Goal: Complete application form

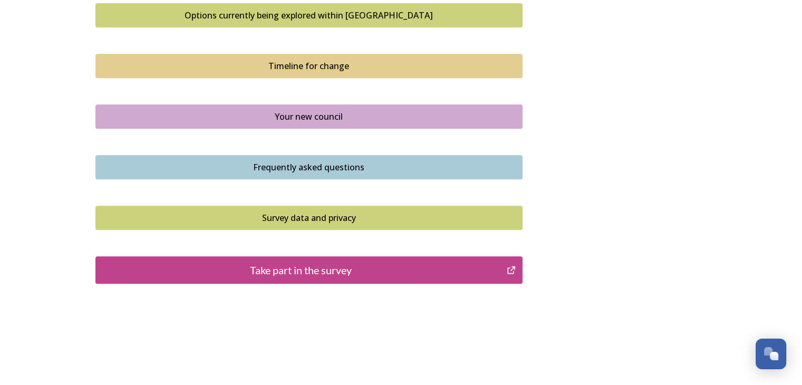
scroll to position [736, 0]
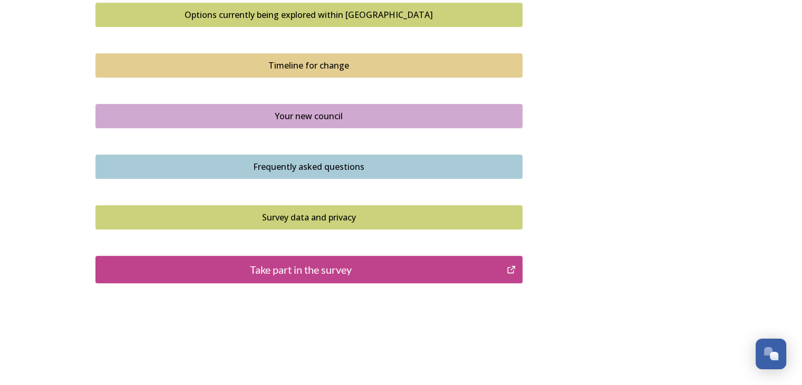
click at [366, 265] on div "Take part in the survey" at bounding box center [301, 270] width 400 height 16
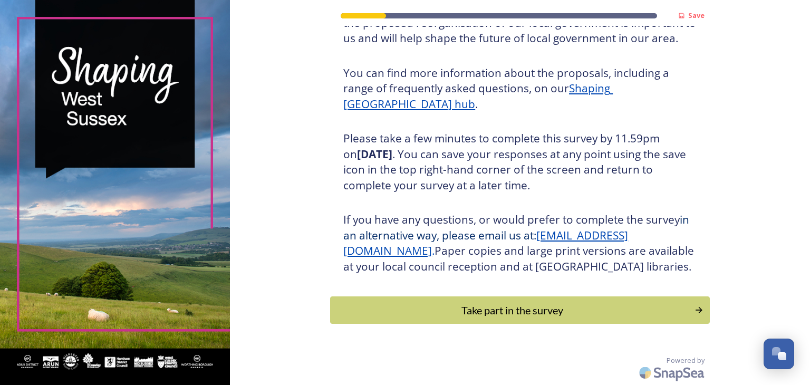
scroll to position [121, 0]
click at [497, 324] on div "Save Shaping [GEOGRAPHIC_DATA] Thank you for taking the time to complete this s…" at bounding box center [520, 139] width 380 height 491
click at [517, 304] on div "Take part in the survey" at bounding box center [512, 310] width 357 height 16
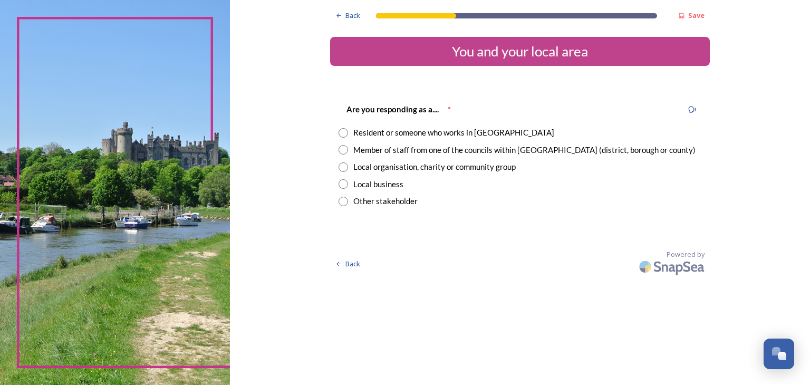
click at [345, 132] on input "radio" at bounding box center [343, 132] width 9 height 9
radio input "true"
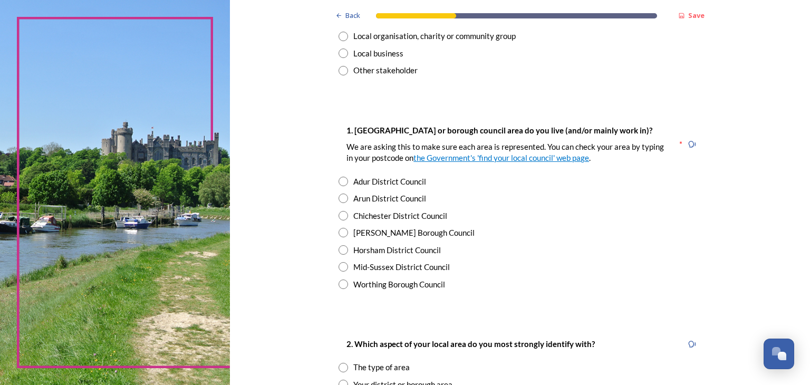
scroll to position [132, 0]
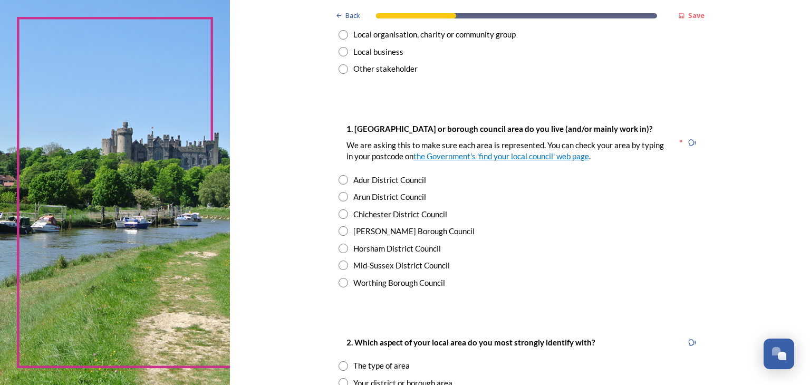
click at [339, 194] on input "radio" at bounding box center [343, 196] width 9 height 9
radio input "true"
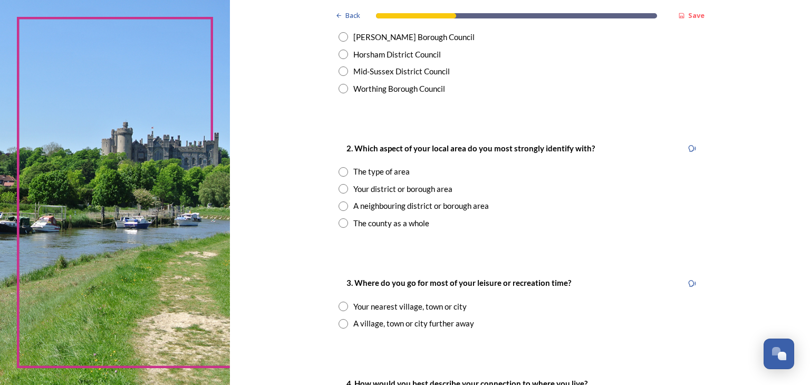
scroll to position [327, 0]
click at [341, 223] on input "radio" at bounding box center [343, 222] width 9 height 9
radio input "true"
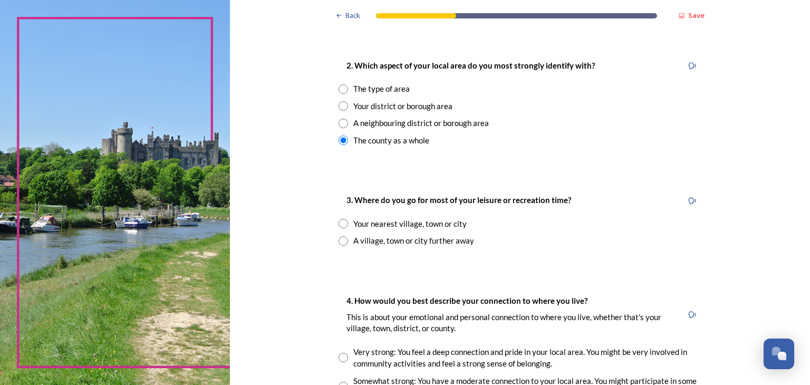
scroll to position [411, 0]
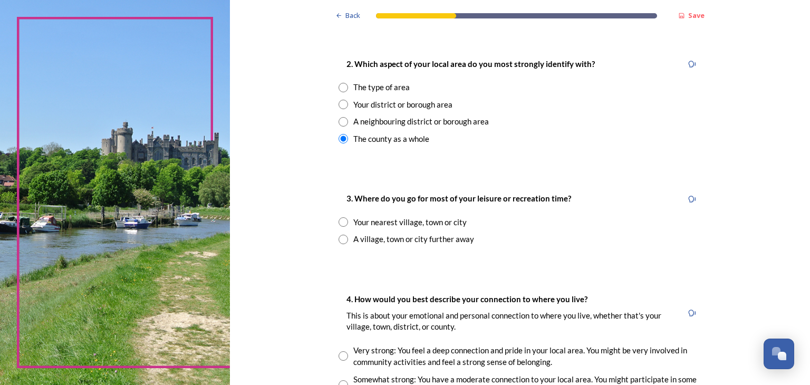
click at [342, 223] on input "radio" at bounding box center [343, 221] width 9 height 9
radio input "true"
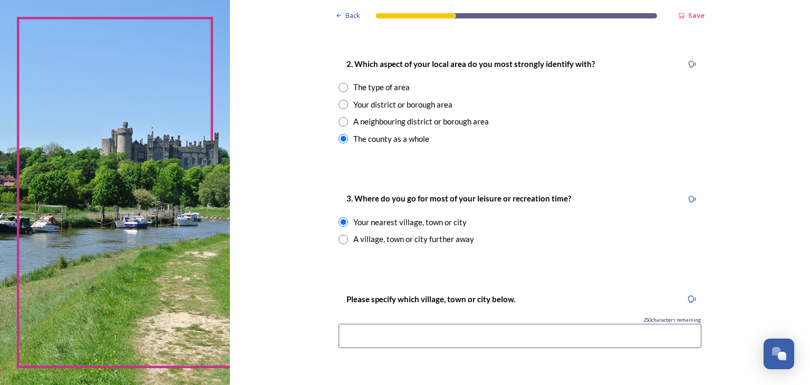
scroll to position [490, 0]
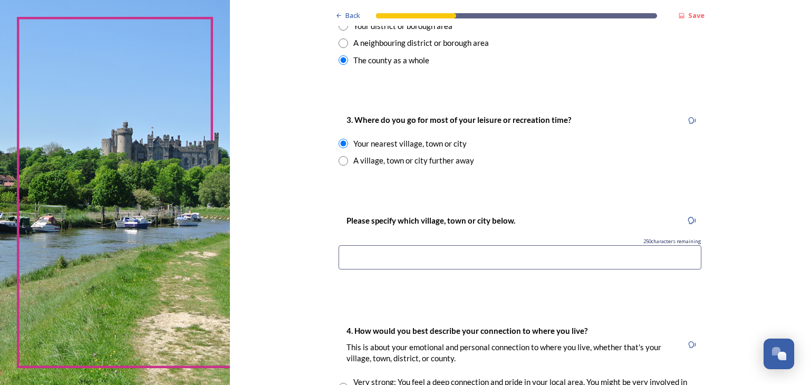
click at [503, 265] on input at bounding box center [520, 257] width 363 height 24
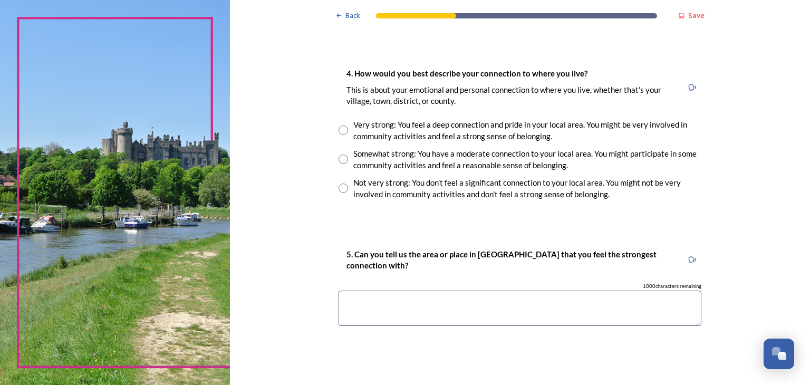
scroll to position [747, 0]
type input "Rustington"
click at [341, 160] on input "radio" at bounding box center [343, 159] width 9 height 9
radio input "true"
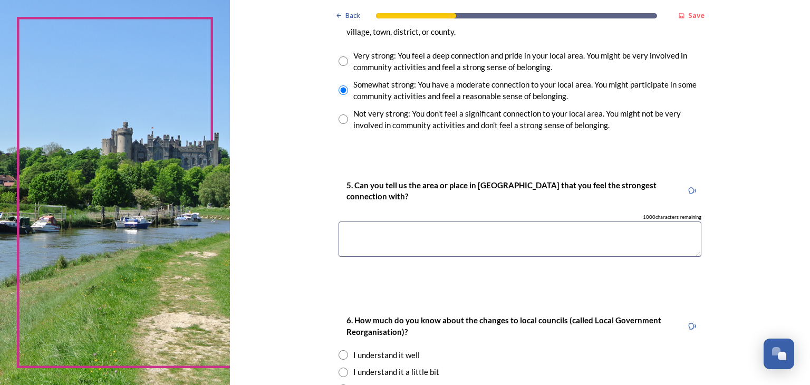
scroll to position [817, 0]
click at [473, 231] on textarea at bounding box center [520, 238] width 363 height 35
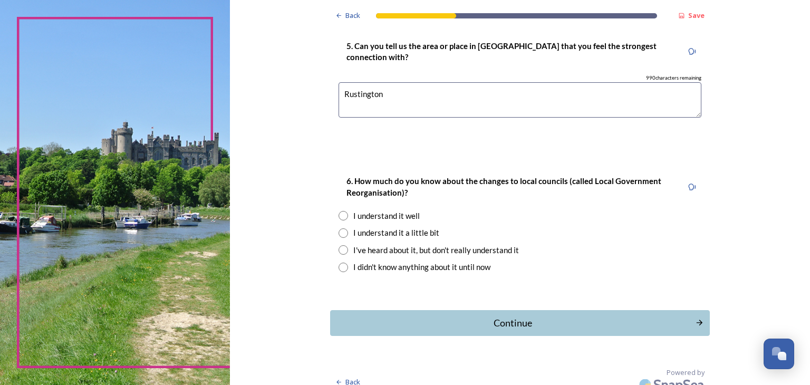
scroll to position [958, 0]
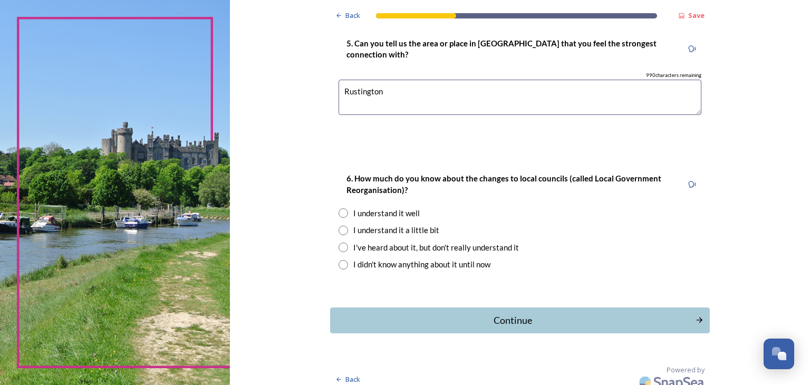
type textarea "Rustington"
click at [339, 251] on input "radio" at bounding box center [343, 247] width 9 height 9
radio input "true"
click at [473, 312] on button "Continue" at bounding box center [520, 321] width 383 height 26
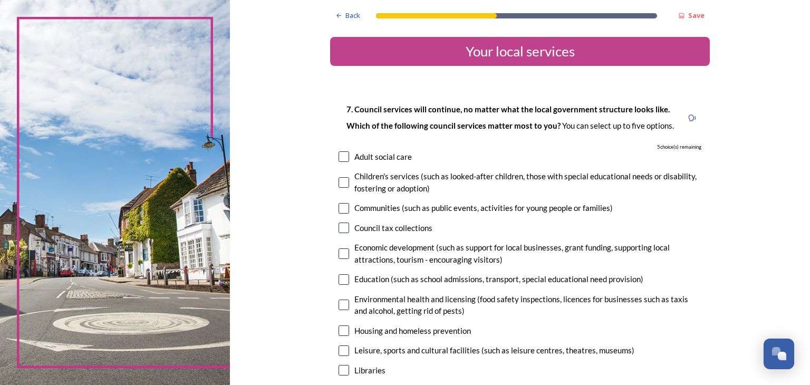
click at [473, 312] on div "Environmental health and licensing (food safety inspections, licences for busin…" at bounding box center [527, 305] width 347 height 24
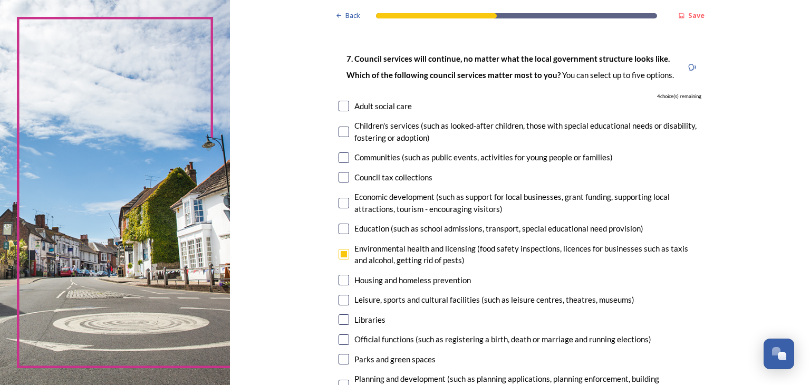
scroll to position [143, 0]
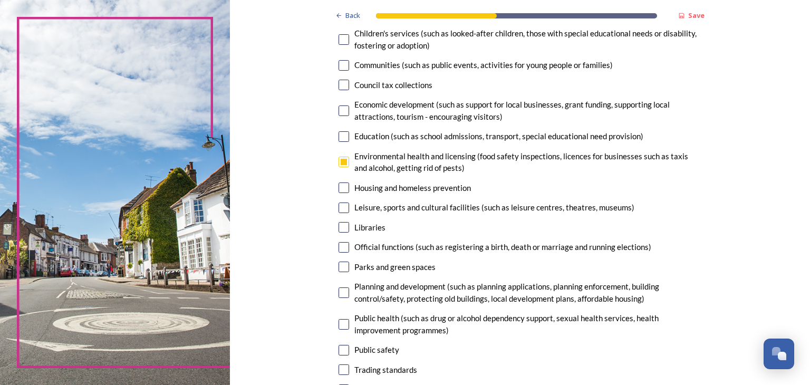
click at [339, 164] on input "checkbox" at bounding box center [344, 162] width 11 height 11
checkbox input "false"
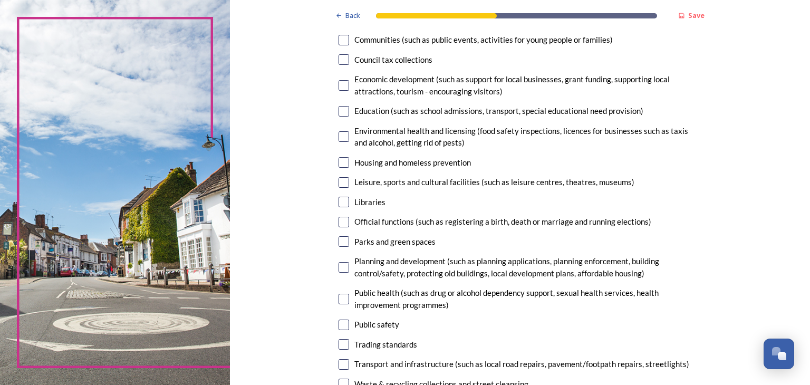
scroll to position [213, 0]
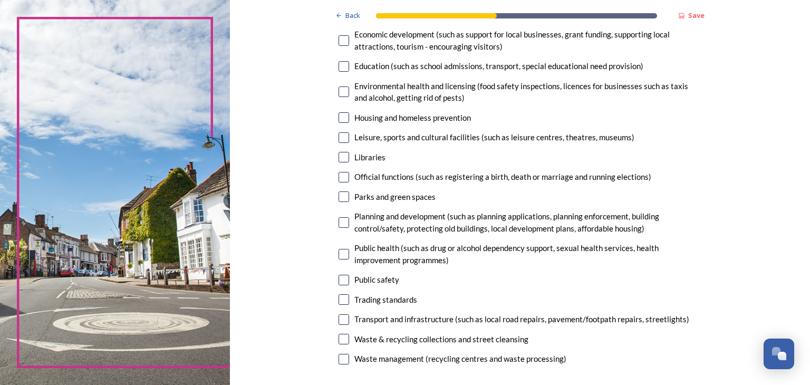
click at [339, 157] on input "checkbox" at bounding box center [344, 157] width 11 height 11
checkbox input "true"
click at [345, 194] on div "Parks and green spaces" at bounding box center [520, 197] width 363 height 12
checkbox input "true"
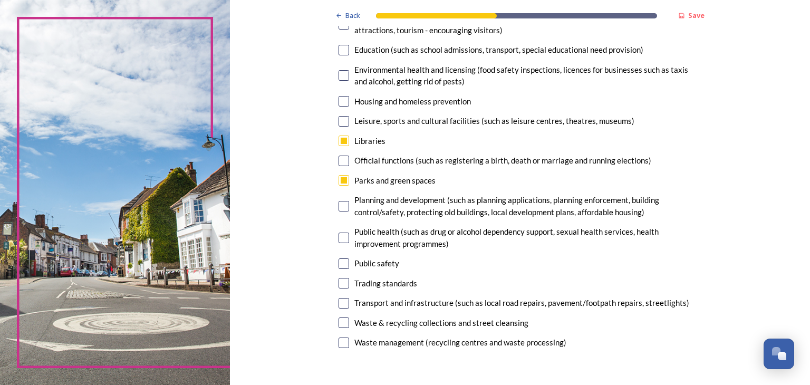
click at [339, 238] on input "checkbox" at bounding box center [344, 238] width 11 height 11
checkbox input "true"
click at [339, 203] on input "checkbox" at bounding box center [344, 206] width 11 height 11
checkbox input "true"
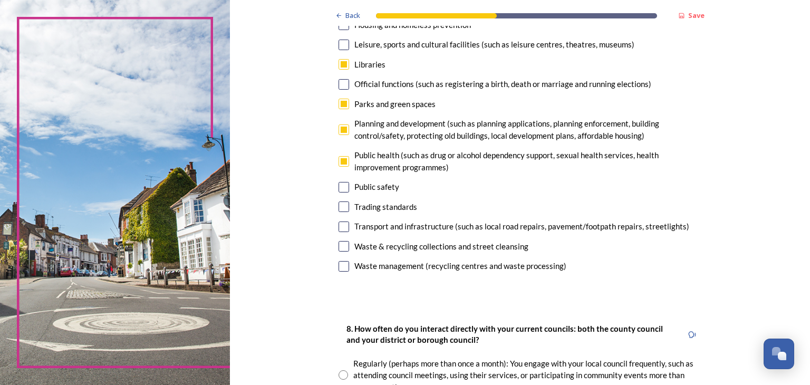
scroll to position [308, 0]
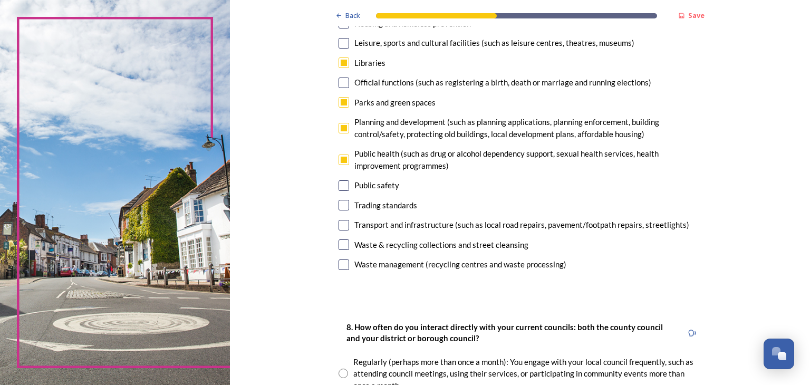
click at [344, 244] on input "checkbox" at bounding box center [344, 244] width 11 height 11
checkbox input "true"
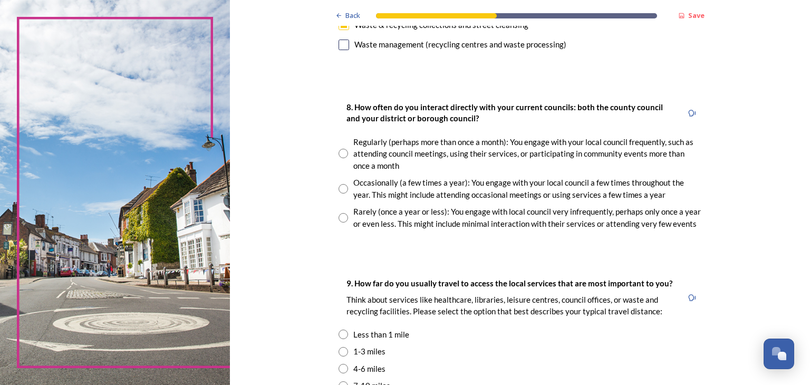
scroll to position [529, 0]
click at [341, 218] on input "radio" at bounding box center [343, 216] width 9 height 9
radio input "true"
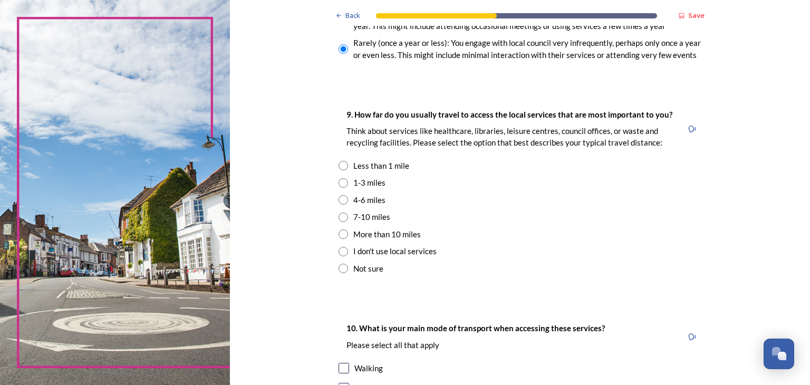
scroll to position [696, 0]
click at [341, 200] on input "radio" at bounding box center [343, 199] width 9 height 9
radio input "true"
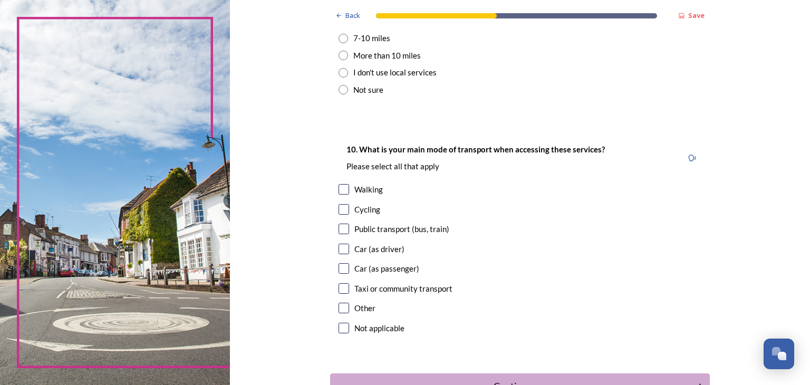
scroll to position [876, 0]
click at [341, 252] on input "checkbox" at bounding box center [344, 248] width 11 height 11
checkbox input "true"
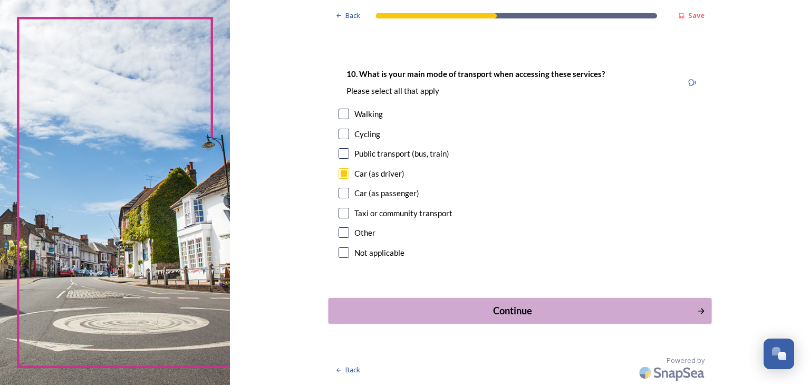
click at [380, 310] on div "Continue" at bounding box center [512, 311] width 357 height 14
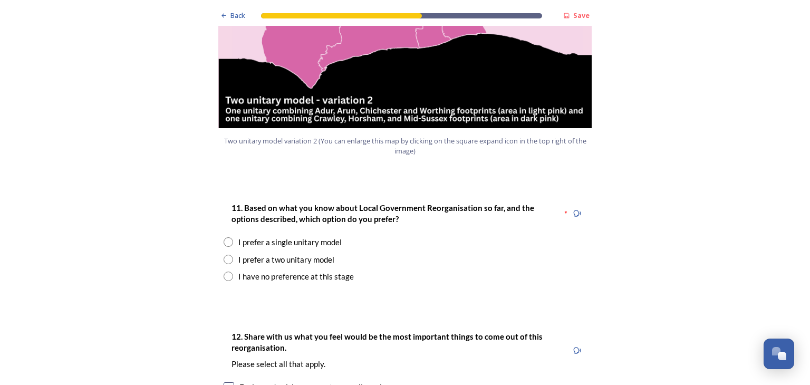
scroll to position [1274, 0]
click at [224, 237] on input "radio" at bounding box center [228, 241] width 9 height 9
radio input "true"
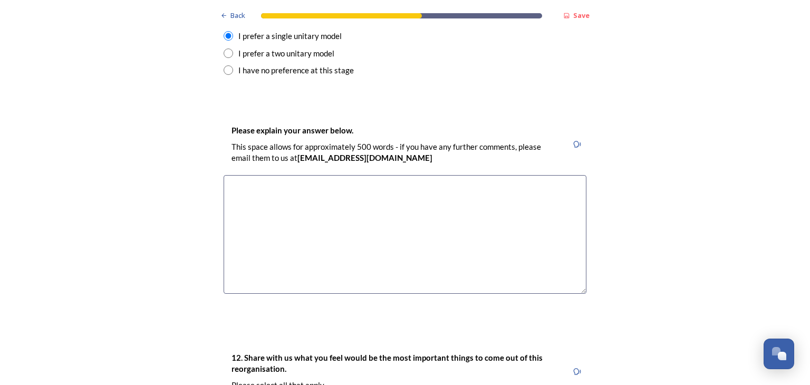
scroll to position [1481, 0]
click at [367, 182] on textarea at bounding box center [405, 234] width 363 height 119
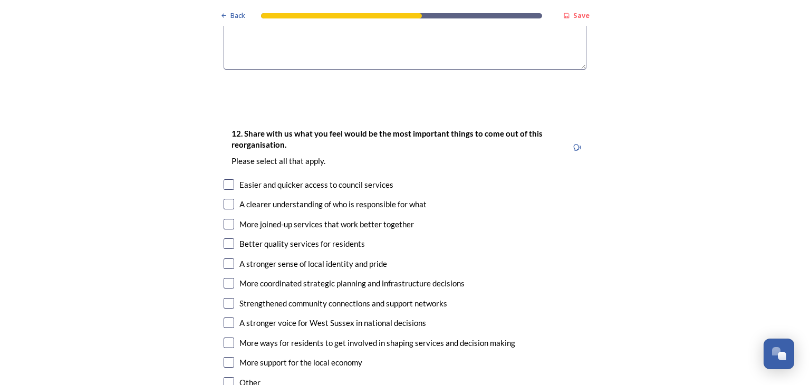
scroll to position [1761, 0]
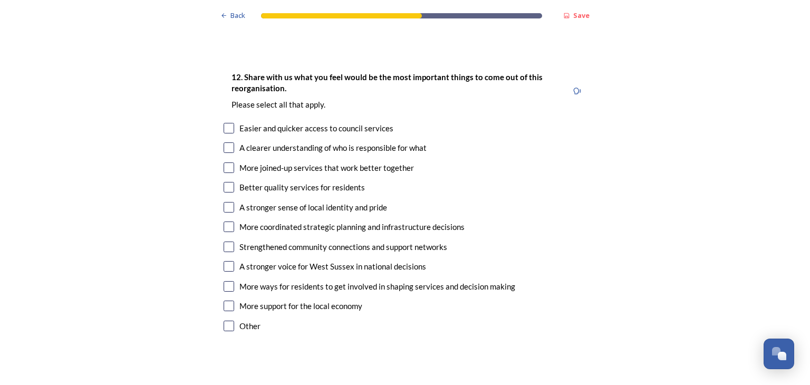
type textarea "Less duplication of roles = more cost efficient."
click at [226, 142] on input "checkbox" at bounding box center [229, 147] width 11 height 11
checkbox input "true"
click at [228, 162] on input "checkbox" at bounding box center [229, 167] width 11 height 11
checkbox input "true"
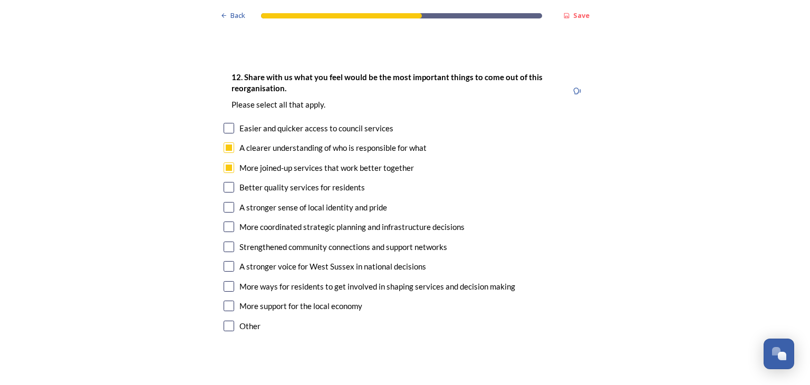
click at [224, 182] on input "checkbox" at bounding box center [229, 187] width 11 height 11
checkbox input "true"
click at [226, 222] on input "checkbox" at bounding box center [229, 227] width 11 height 11
checkbox input "true"
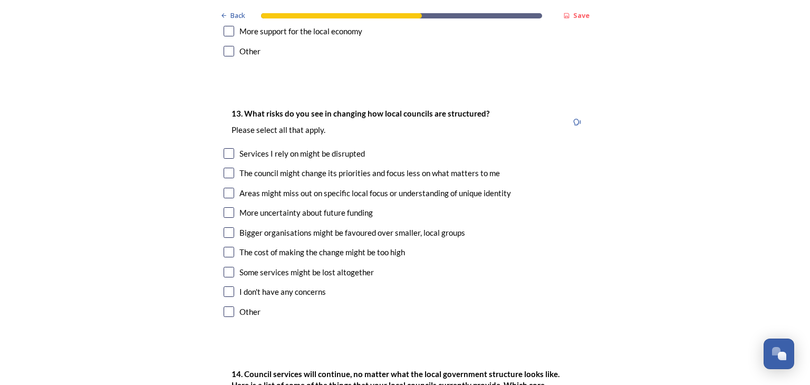
scroll to position [2036, 0]
click at [226, 247] on input "checkbox" at bounding box center [229, 252] width 11 height 11
checkbox input "true"
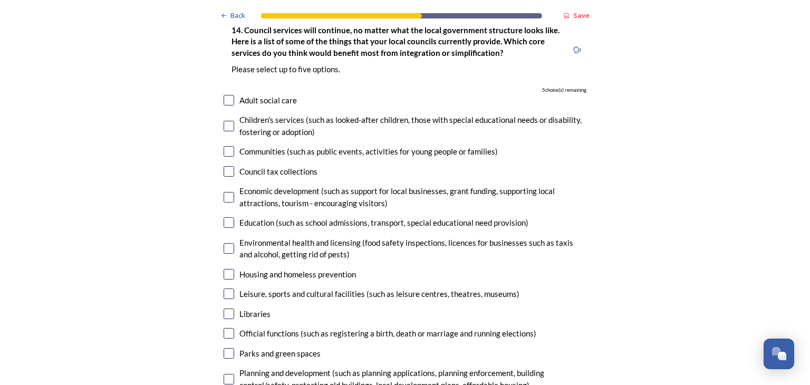
scroll to position [2381, 0]
click at [224, 216] on input "checkbox" at bounding box center [229, 221] width 11 height 11
checkbox input "true"
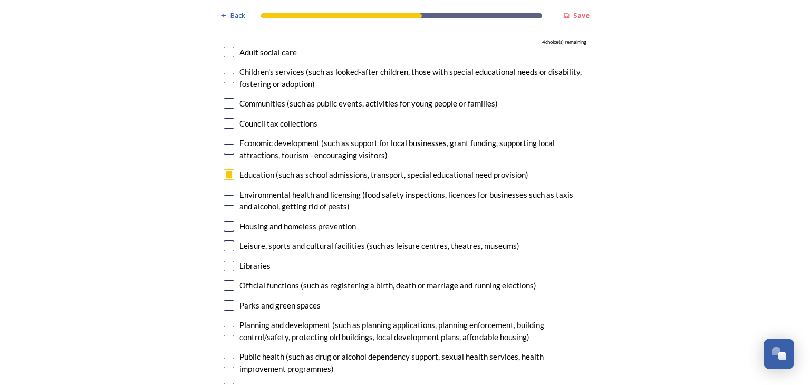
scroll to position [2435, 0]
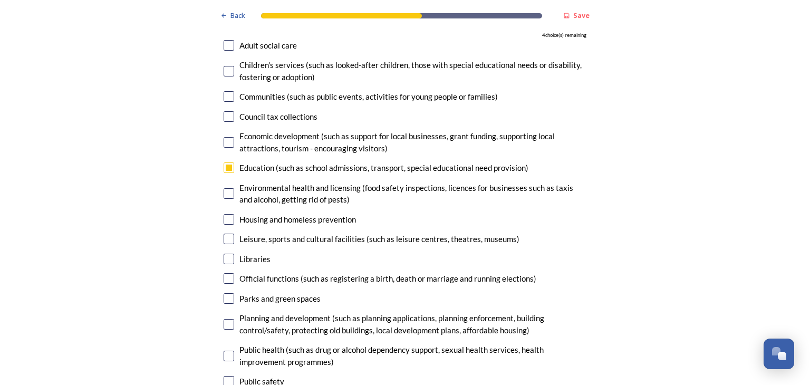
click at [224, 319] on input "checkbox" at bounding box center [229, 324] width 11 height 11
checkbox input "true"
click at [225, 351] on input "checkbox" at bounding box center [229, 356] width 11 height 11
checkbox input "true"
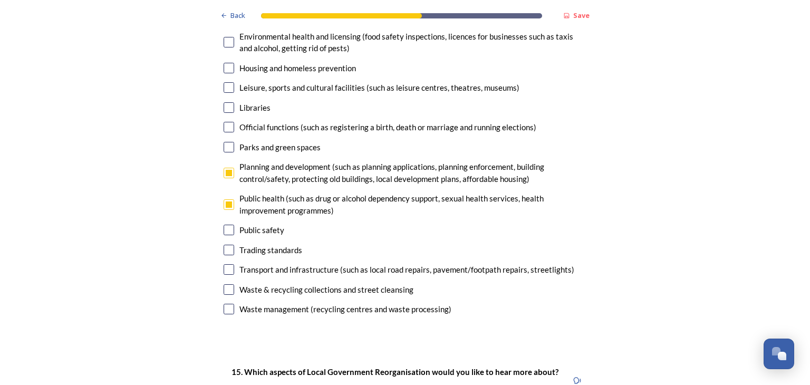
scroll to position [2587, 0]
click at [224, 244] on input "checkbox" at bounding box center [229, 249] width 11 height 11
checkbox input "true"
click at [225, 303] on input "checkbox" at bounding box center [229, 308] width 11 height 11
checkbox input "true"
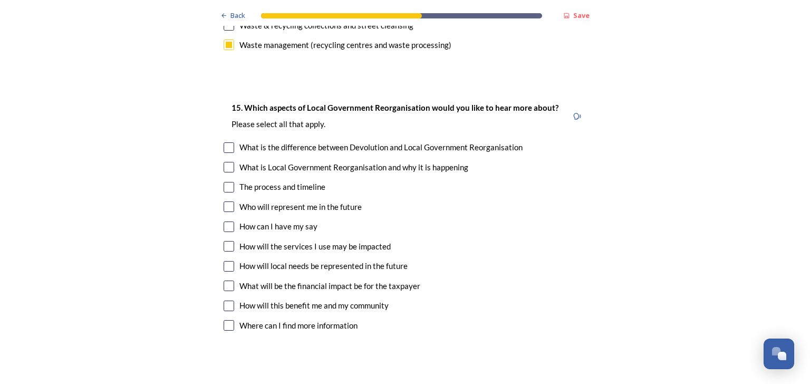
scroll to position [2851, 0]
click at [227, 162] on input "checkbox" at bounding box center [229, 167] width 11 height 11
checkbox input "true"
click at [224, 142] on input "checkbox" at bounding box center [229, 147] width 11 height 11
checkbox input "true"
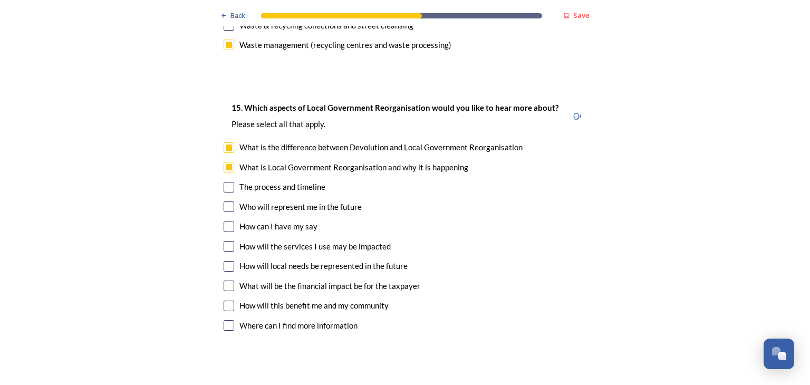
click at [226, 202] on input "checkbox" at bounding box center [229, 207] width 11 height 11
checkbox input "true"
click at [225, 222] on input "checkbox" at bounding box center [229, 227] width 11 height 11
checkbox input "true"
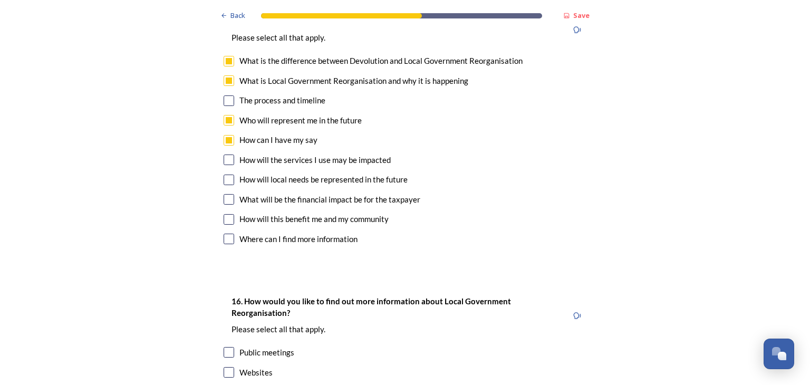
scroll to position [2939, 0]
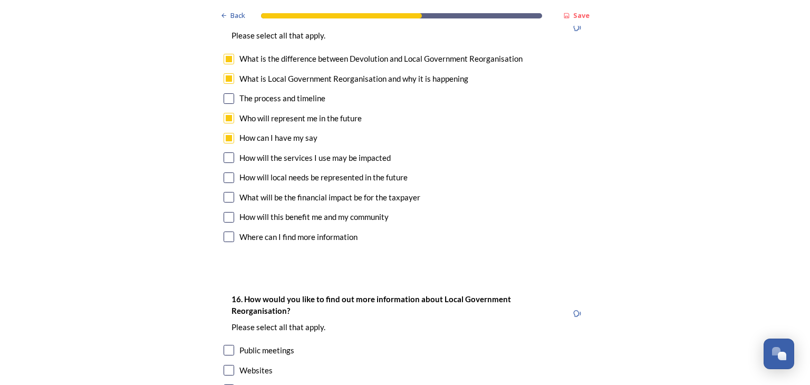
click at [224, 152] on input "checkbox" at bounding box center [229, 157] width 11 height 11
checkbox input "true"
click at [226, 212] on input "checkbox" at bounding box center [229, 217] width 11 height 11
checkbox input "true"
click at [224, 232] on input "checkbox" at bounding box center [229, 237] width 11 height 11
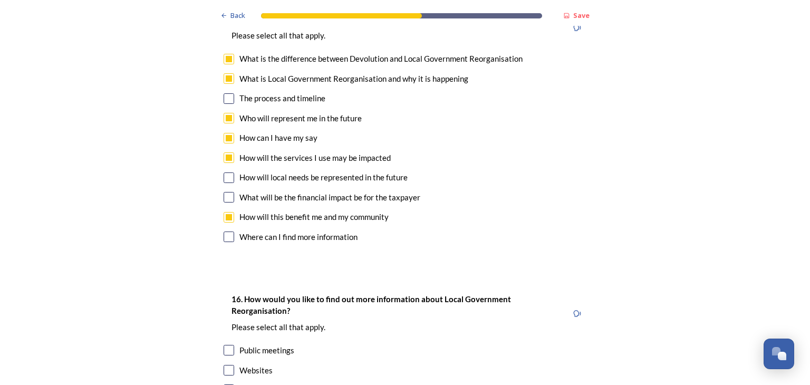
checkbox input "true"
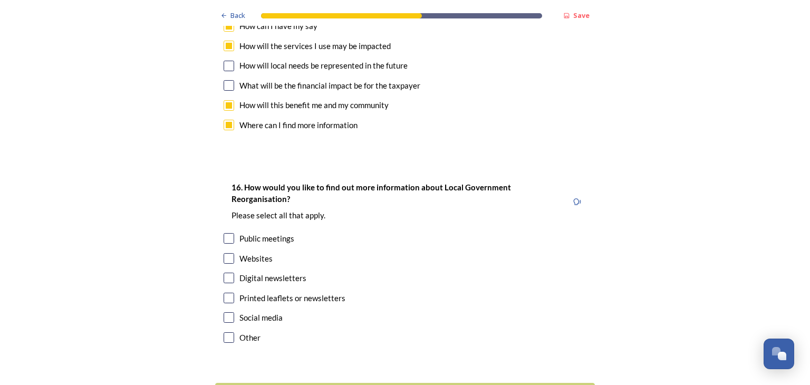
scroll to position [3105, 0]
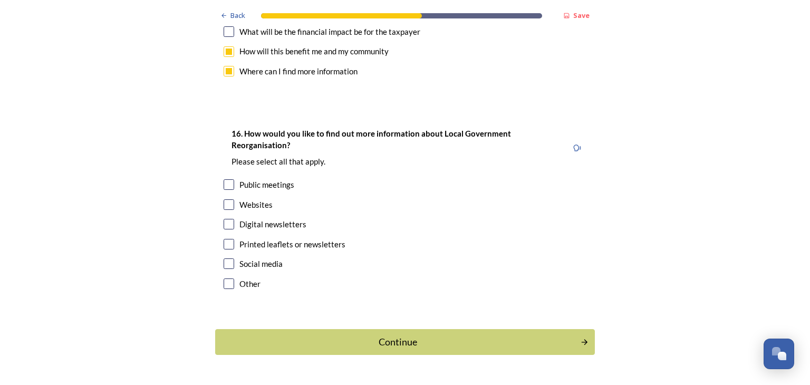
click at [226, 258] on input "checkbox" at bounding box center [229, 263] width 11 height 11
checkbox input "true"
click at [226, 199] on input "checkbox" at bounding box center [229, 204] width 11 height 11
checkbox input "true"
click at [226, 219] on input "checkbox" at bounding box center [229, 224] width 11 height 11
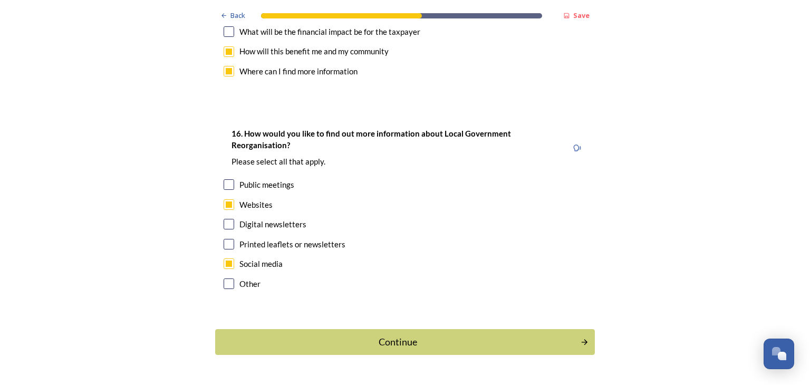
checkbox input "true"
click at [363, 335] on div "Continue" at bounding box center [397, 342] width 357 height 14
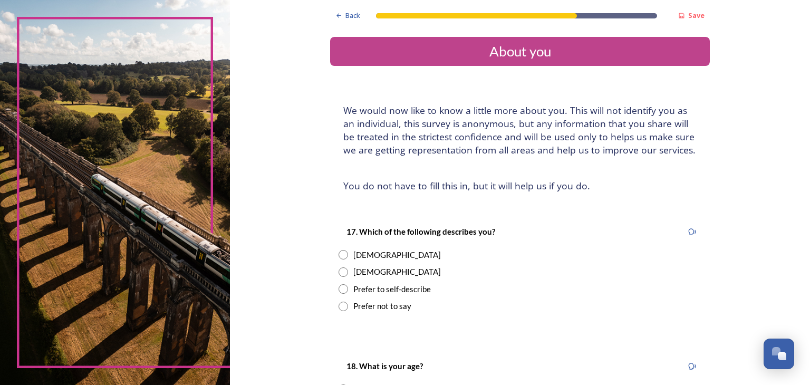
click at [340, 271] on input "radio" at bounding box center [343, 271] width 9 height 9
radio input "true"
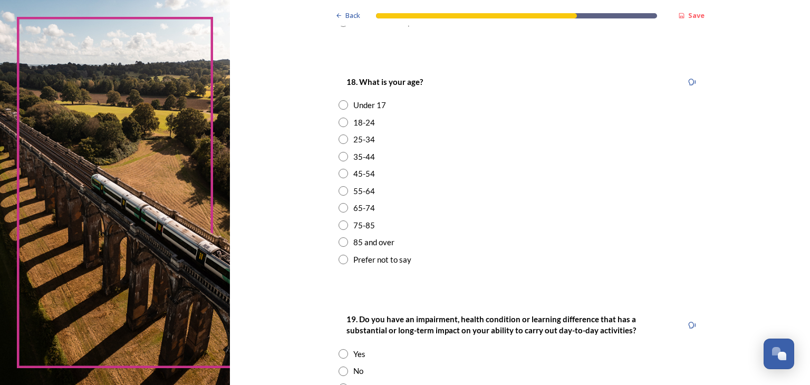
scroll to position [285, 0]
click at [340, 191] on input "radio" at bounding box center [343, 190] width 9 height 9
radio input "true"
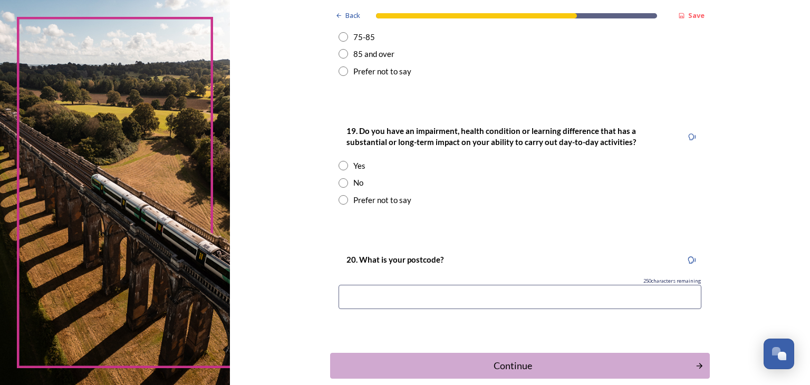
scroll to position [474, 0]
click at [339, 183] on input "radio" at bounding box center [343, 181] width 9 height 9
radio input "true"
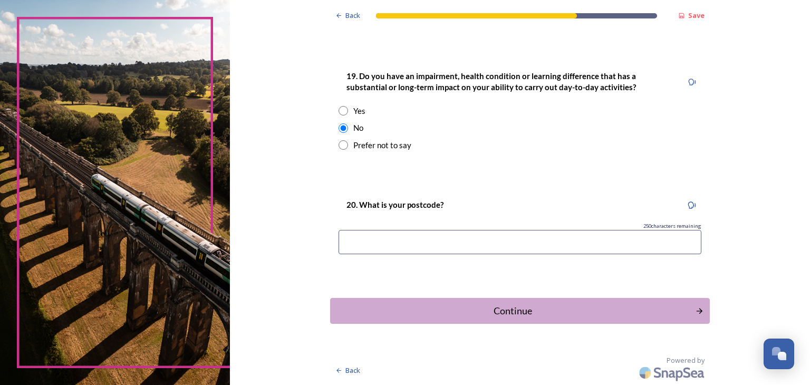
click at [477, 242] on input at bounding box center [520, 242] width 363 height 24
type input "BN16 2BU"
click at [540, 310] on div "Continue" at bounding box center [512, 311] width 357 height 14
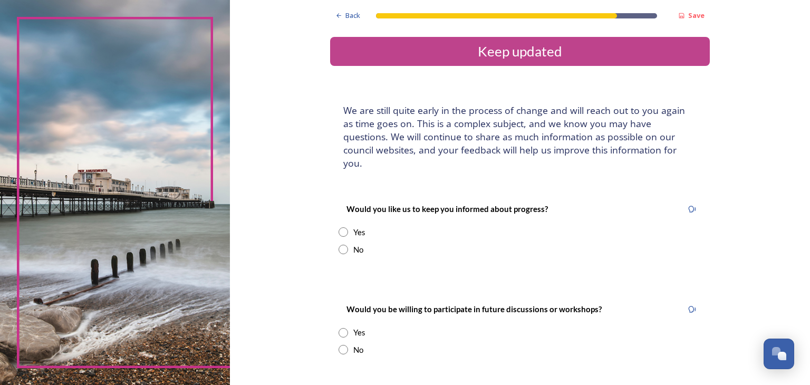
click at [339, 227] on input "radio" at bounding box center [343, 231] width 9 height 9
radio input "true"
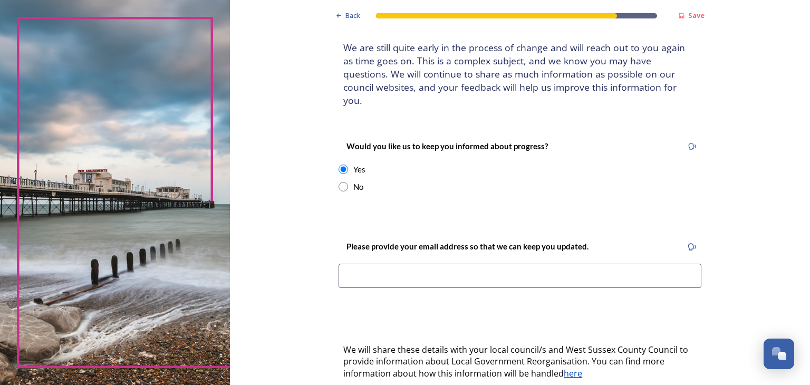
scroll to position [65, 0]
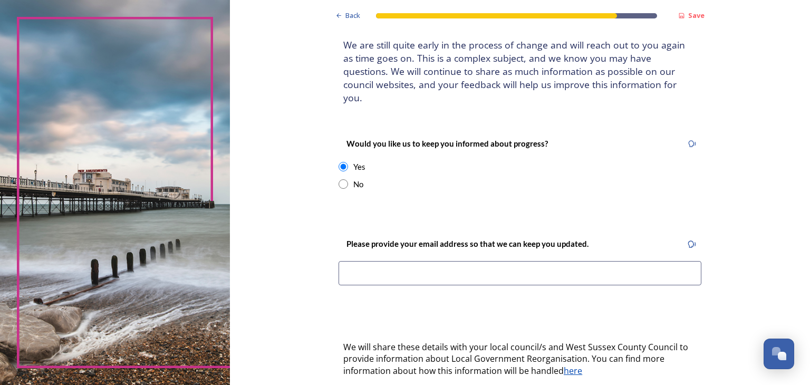
click at [421, 261] on input at bounding box center [520, 273] width 363 height 24
type input "[EMAIL_ADDRESS][DOMAIN_NAME]"
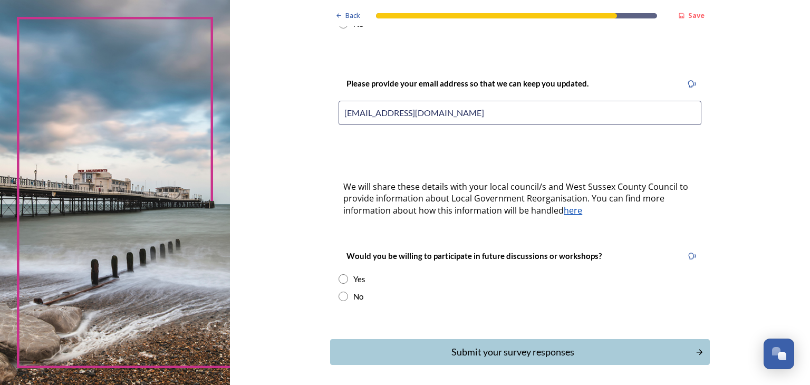
scroll to position [253, 0]
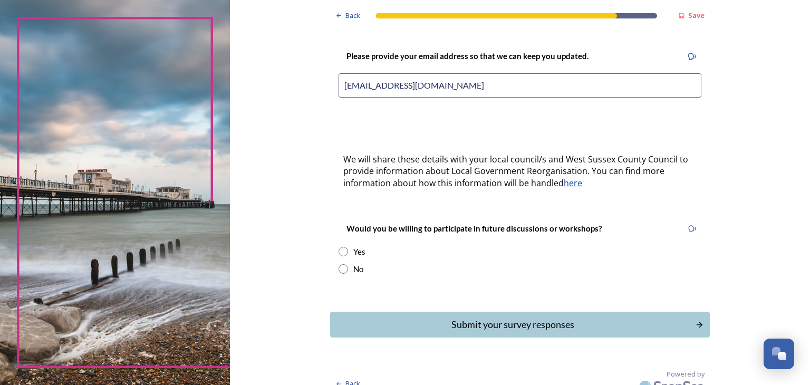
click at [340, 264] on input "radio" at bounding box center [343, 268] width 9 height 9
radio input "true"
click at [449, 318] on div "Submit your survey responses" at bounding box center [512, 325] width 357 height 14
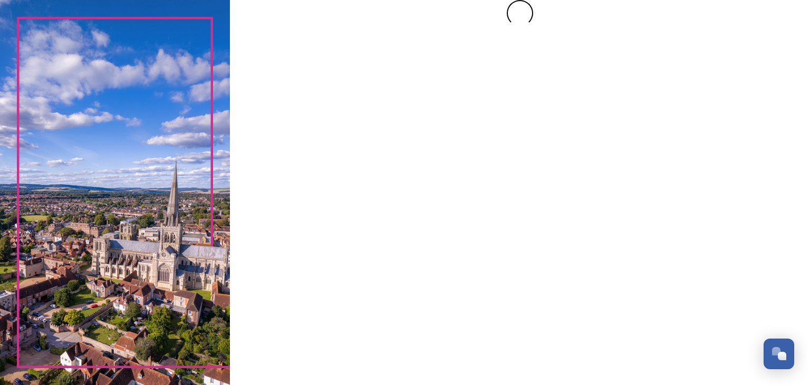
scroll to position [0, 0]
